Goal: Navigation & Orientation: Find specific page/section

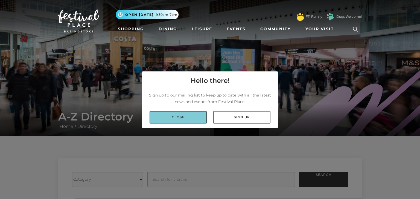
click at [184, 120] on link "Close" at bounding box center [177, 117] width 57 height 12
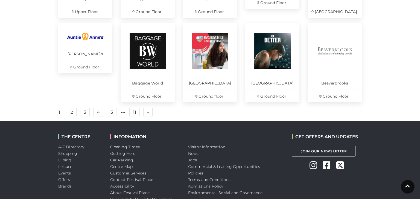
scroll to position [402, 0]
click at [147, 114] on span "»" at bounding box center [148, 112] width 2 height 4
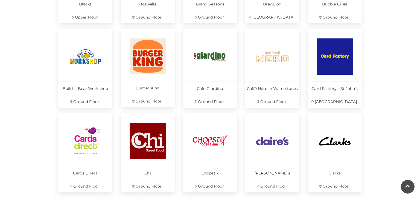
scroll to position [314, 0]
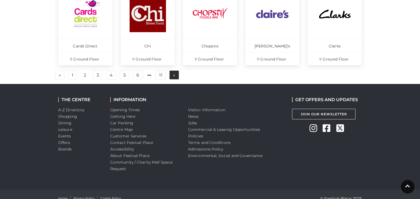
click at [173, 74] on span "»" at bounding box center [174, 75] width 2 height 4
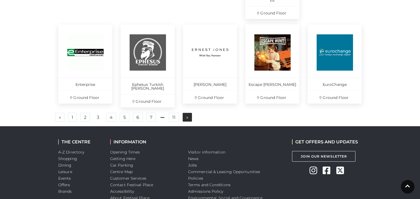
click at [190, 113] on link "» Next" at bounding box center [186, 117] width 9 height 9
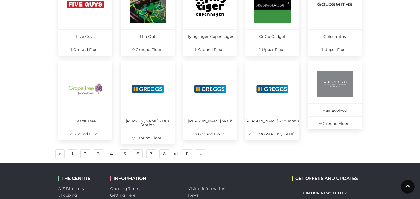
scroll to position [366, 0]
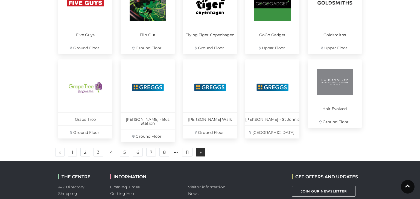
click at [202, 148] on link "» Next" at bounding box center [200, 152] width 9 height 9
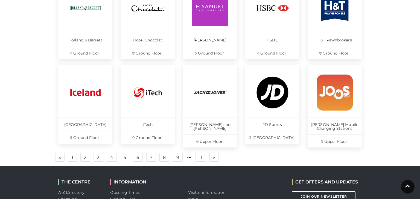
scroll to position [362, 0]
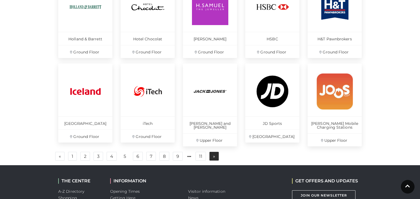
click at [213, 157] on span "»" at bounding box center [214, 157] width 2 height 4
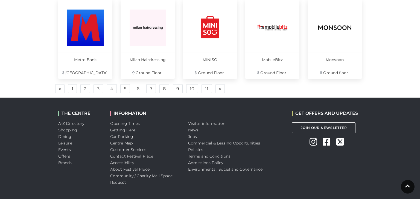
scroll to position [428, 0]
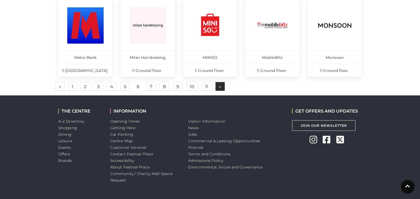
click at [219, 85] on span "»" at bounding box center [220, 87] width 2 height 4
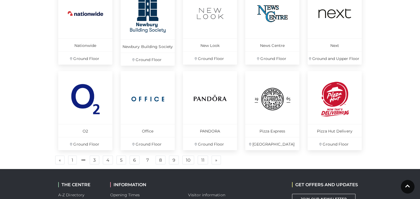
scroll to position [364, 0]
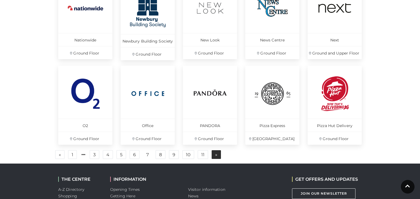
click at [215, 154] on span "»" at bounding box center [216, 155] width 2 height 4
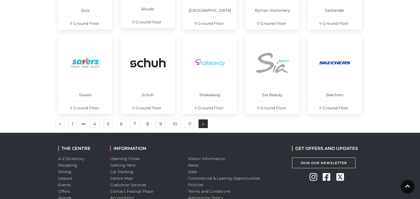
click at [202, 123] on span "»" at bounding box center [203, 124] width 2 height 4
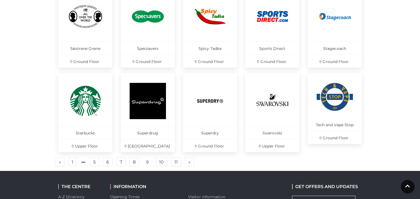
scroll to position [352, 0]
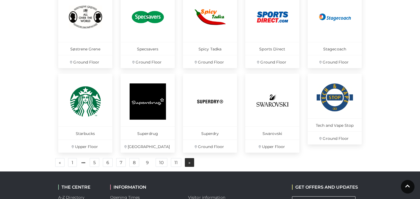
click at [188, 163] on span "»" at bounding box center [189, 163] width 2 height 4
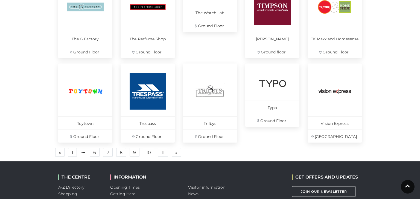
scroll to position [363, 0]
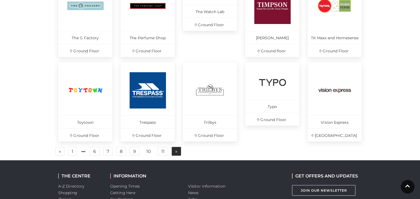
click at [179, 151] on link "» Next" at bounding box center [176, 151] width 9 height 9
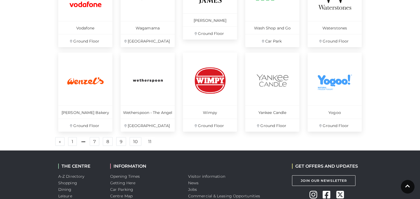
scroll to position [288, 0]
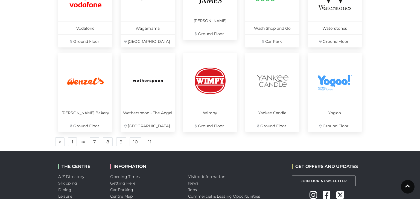
click at [168, 145] on ul "« Previous 1 7 8 9 10 11" at bounding box center [209, 142] width 311 height 9
click at [135, 142] on link "10" at bounding box center [135, 142] width 12 height 9
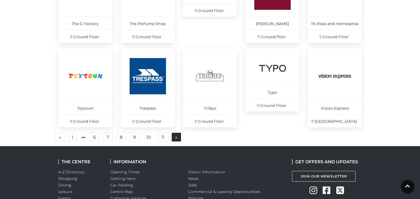
click at [176, 135] on span "»" at bounding box center [176, 137] width 2 height 4
